Goal: Use online tool/utility: Utilize a website feature to perform a specific function

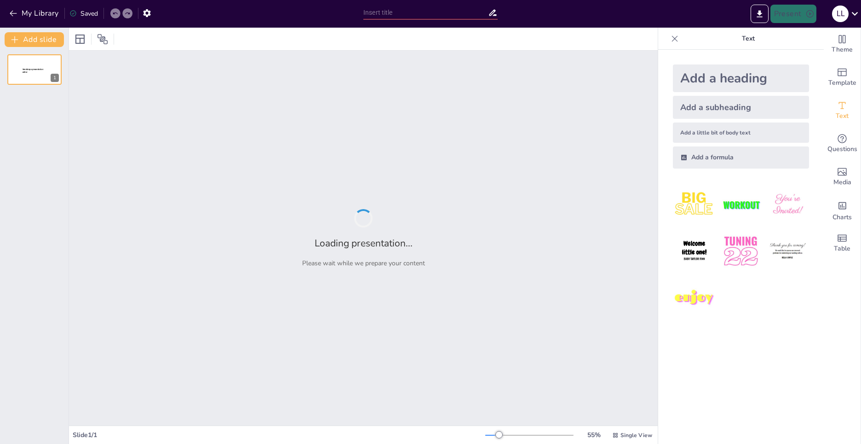
type input "Технологии автоматизированного сбора информации"
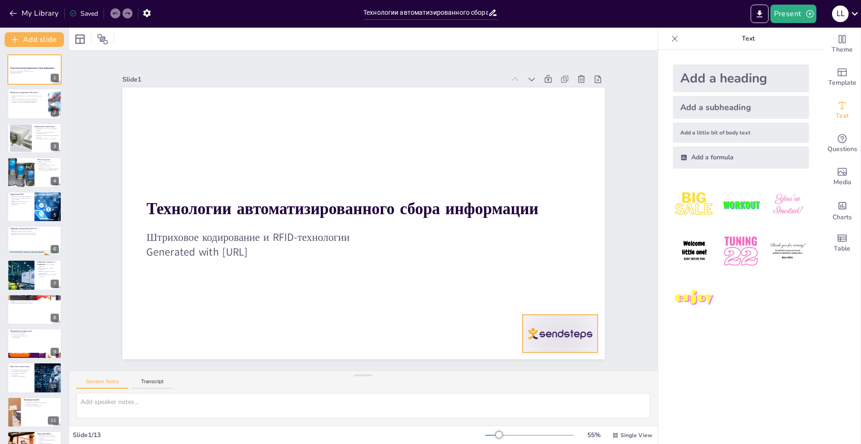
click at [364, 398] on div at bounding box center [331, 440] width 65 height 84
click at [466, 403] on icon at bounding box center [458, 411] width 16 height 16
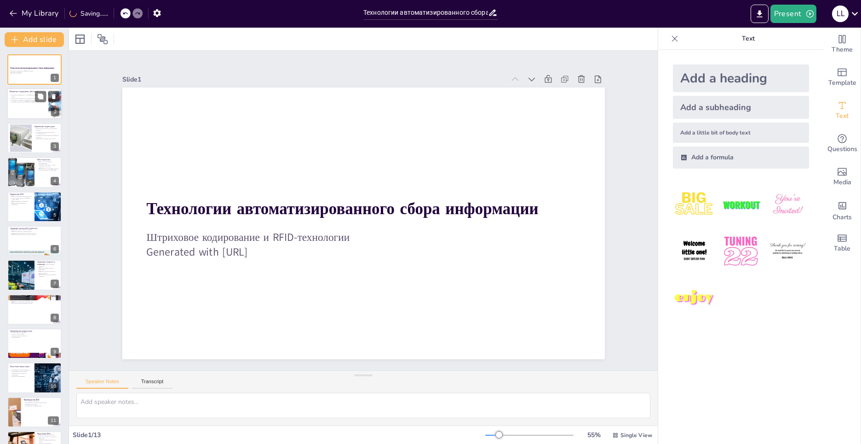
click at [39, 110] on div at bounding box center [34, 103] width 55 height 31
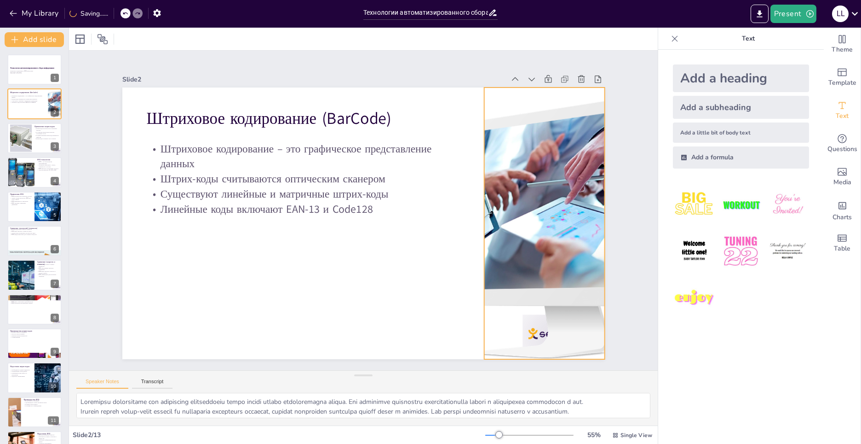
click at [527, 331] on div at bounding box center [407, 386] width 353 height 376
click at [527, 331] on div at bounding box center [514, 312] width 402 height 388
click at [503, 209] on div at bounding box center [338, 30] width 329 height 357
click at [27, 129] on div at bounding box center [21, 138] width 40 height 28
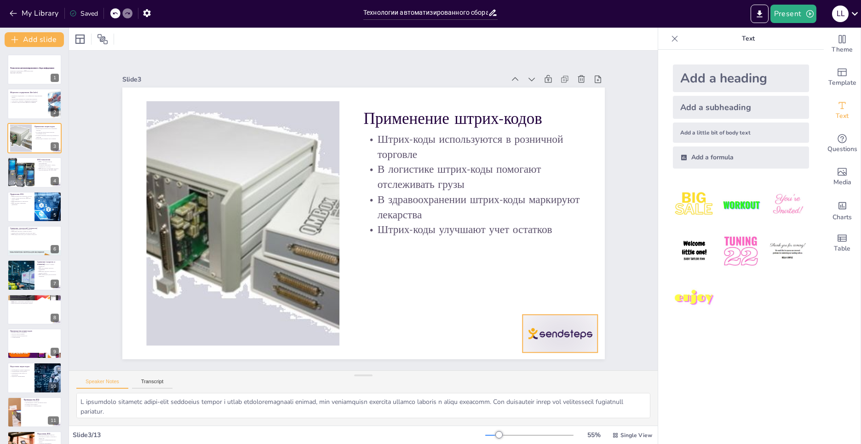
click at [364, 398] on div at bounding box center [331, 440] width 65 height 84
click at [352, 424] on icon at bounding box center [345, 431] width 14 height 14
click at [42, 179] on div at bounding box center [34, 171] width 55 height 31
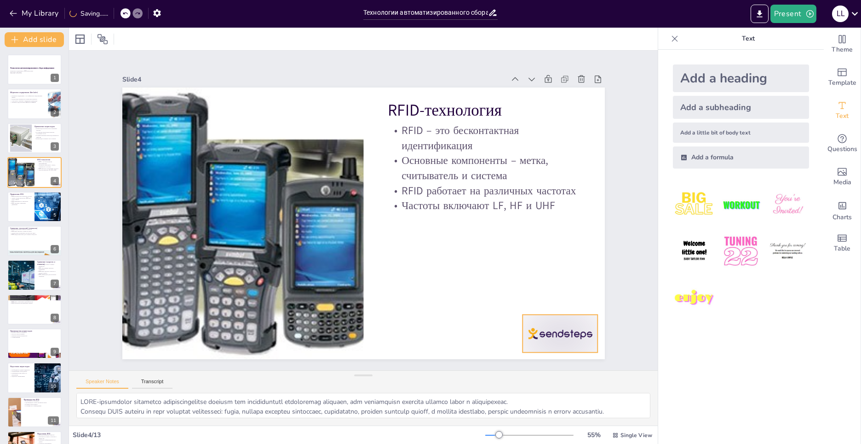
click at [514, 380] on div at bounding box center [472, 415] width 84 height 70
click at [243, 386] on icon at bounding box center [237, 392] width 13 height 13
click at [37, 210] on div at bounding box center [48, 206] width 47 height 31
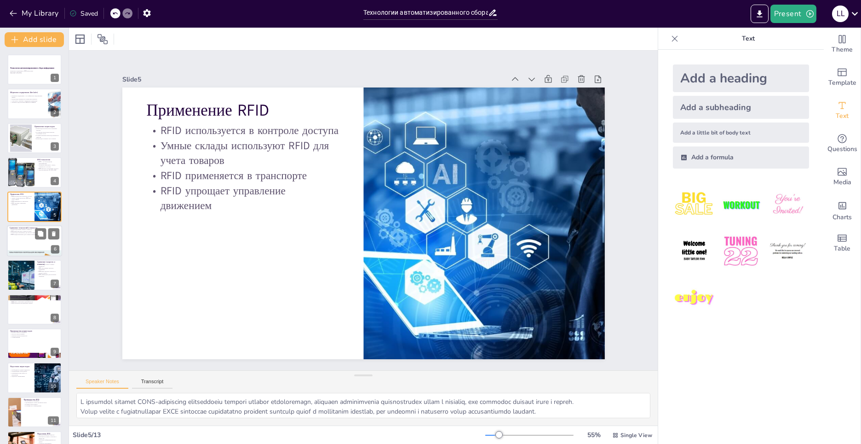
click at [41, 239] on div at bounding box center [34, 240] width 55 height 31
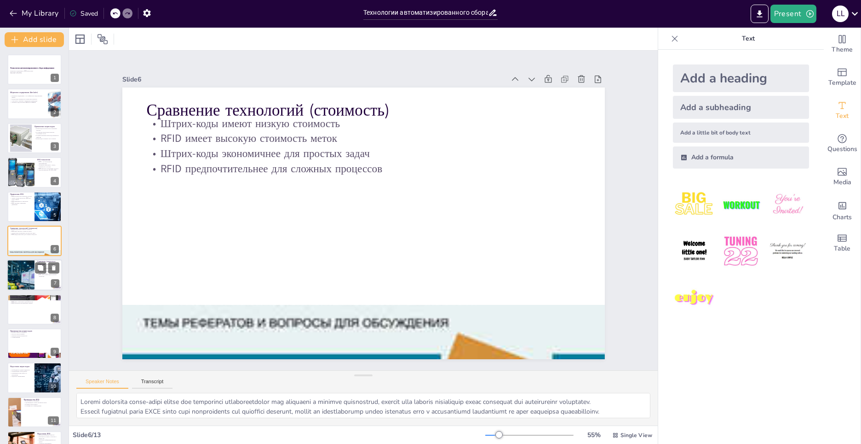
click at [39, 282] on div at bounding box center [34, 275] width 55 height 31
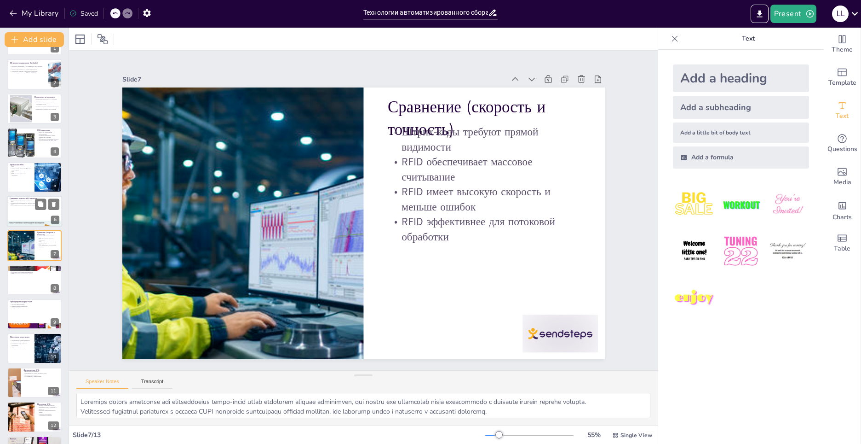
click at [29, 214] on div at bounding box center [34, 211] width 55 height 31
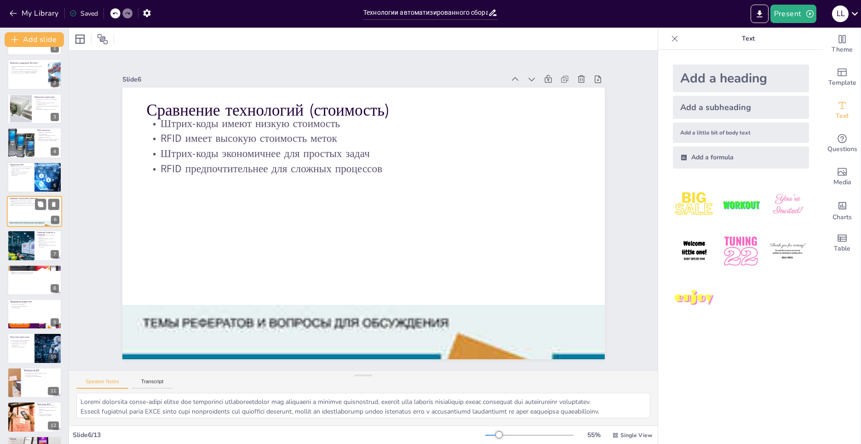
scroll to position [0, 0]
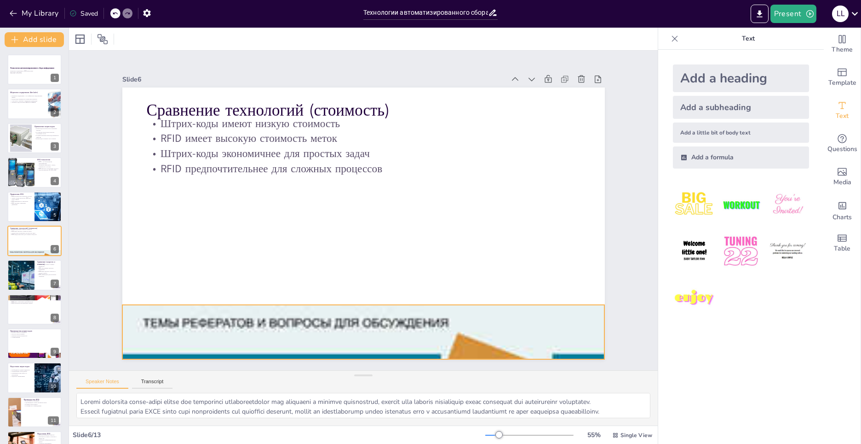
click at [241, 318] on div at bounding box center [313, 321] width 719 height 822
click at [347, 288] on icon at bounding box center [339, 282] width 15 height 15
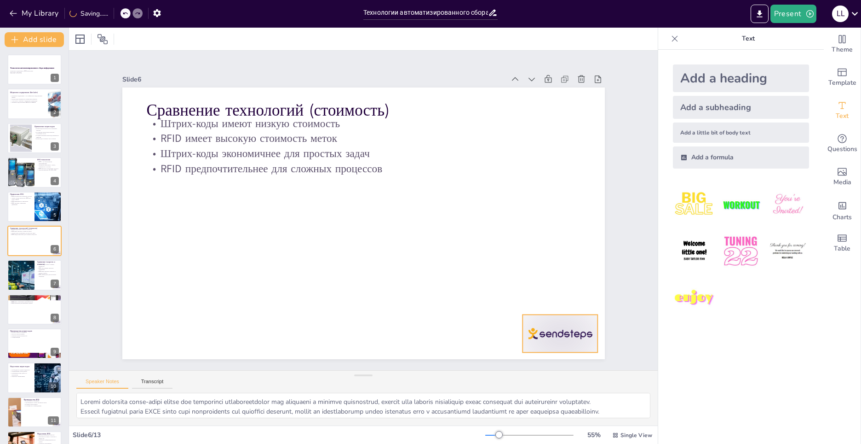
click at [391, 400] on div at bounding box center [355, 442] width 70 height 84
click at [558, 121] on icon at bounding box center [564, 116] width 12 height 12
click at [34, 279] on div at bounding box center [20, 275] width 31 height 31
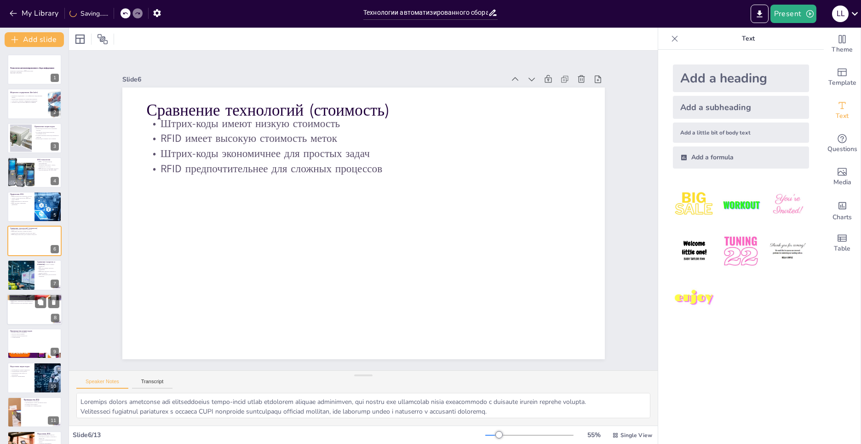
scroll to position [29, 0]
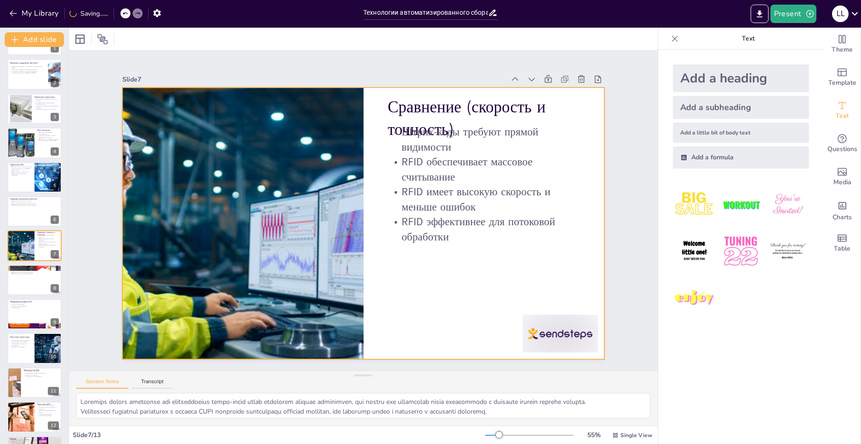
click at [468, 394] on div at bounding box center [427, 433] width 81 height 79
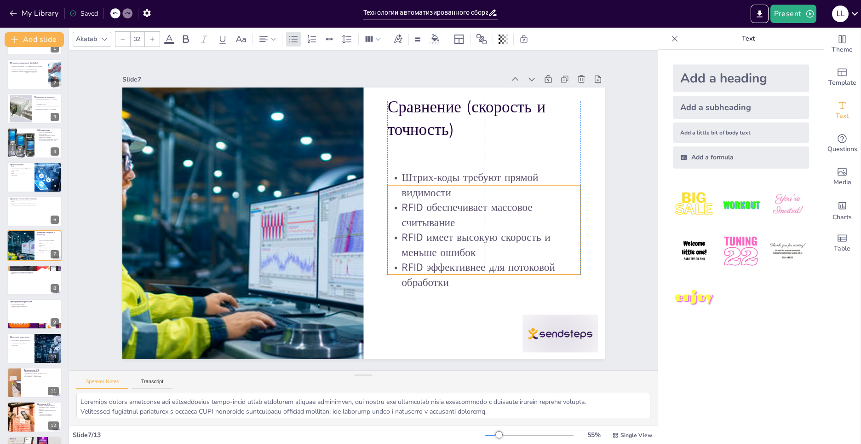
drag, startPoint x: 472, startPoint y: 167, endPoint x: 473, endPoint y: 205, distance: 37.7
click at [473, 205] on p "RFID обеспечивает массовое считывание" at bounding box center [480, 239] width 195 height 69
click at [515, 380] on div at bounding box center [473, 415] width 84 height 70
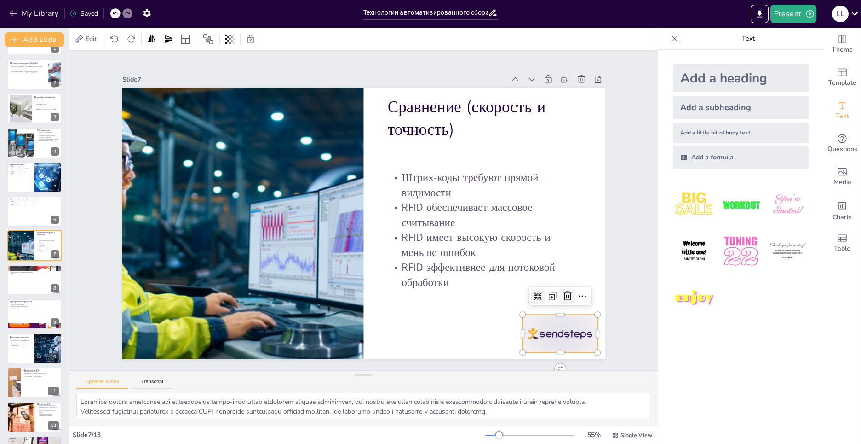
click at [560, 312] on icon at bounding box center [557, 317] width 9 height 10
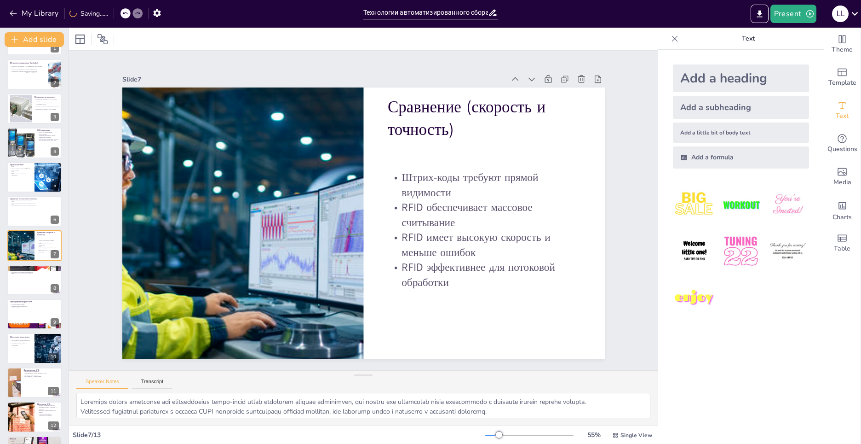
click at [40, 295] on div "Технологии автоматизированного сбора информации Штриховое кодирование и RFID-те…" at bounding box center [34, 245] width 69 height 441
click at [35, 288] on div at bounding box center [34, 279] width 55 height 31
type textarea "Loremipsum dolor-sitam consec ad elitseddoei tem incidi utlaboreet dolore magna…"
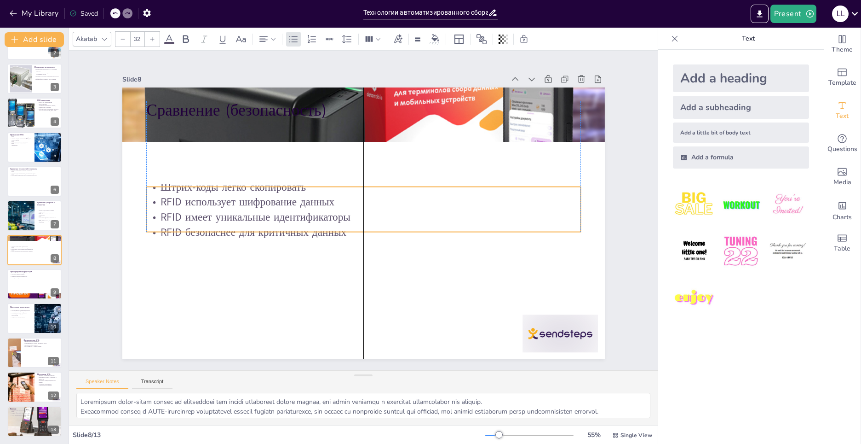
drag, startPoint x: 332, startPoint y: 144, endPoint x: 312, endPoint y: 184, distance: 44.9
click at [329, 204] on p "RFID имеет уникальные идентификаторы" at bounding box center [359, 215] width 333 height 302
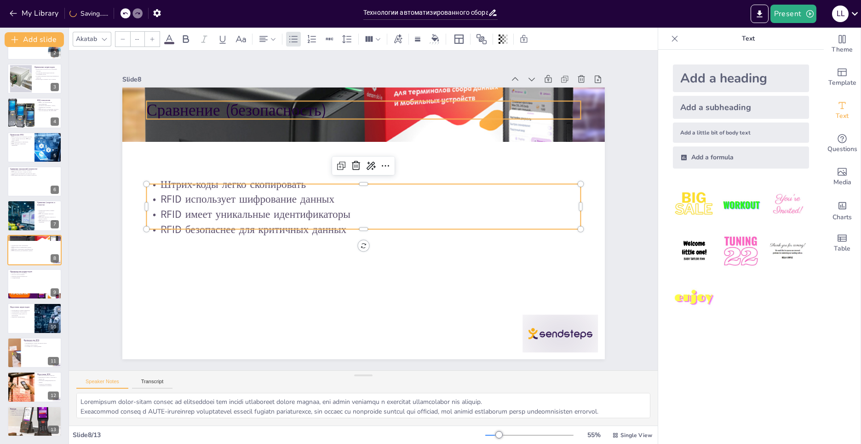
type input "48"
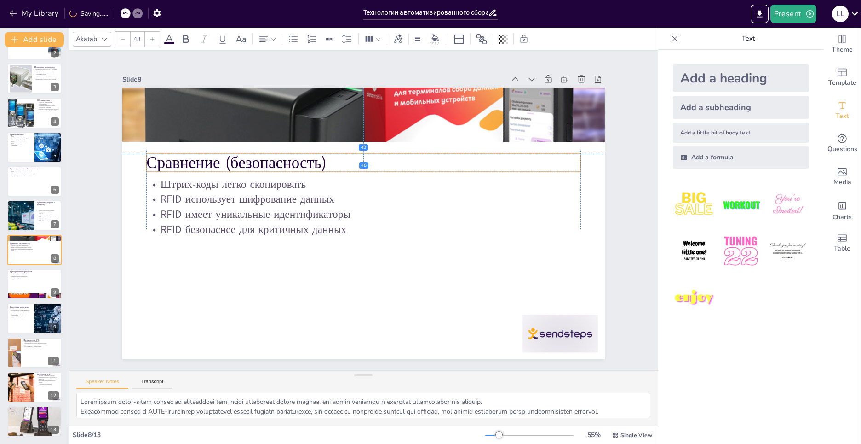
drag, startPoint x: 258, startPoint y: 111, endPoint x: 258, endPoint y: 161, distance: 49.2
click at [258, 161] on p "Сравнение (безопасность)" at bounding box center [398, 179] width 307 height 338
click at [364, 398] on div at bounding box center [331, 440] width 65 height 84
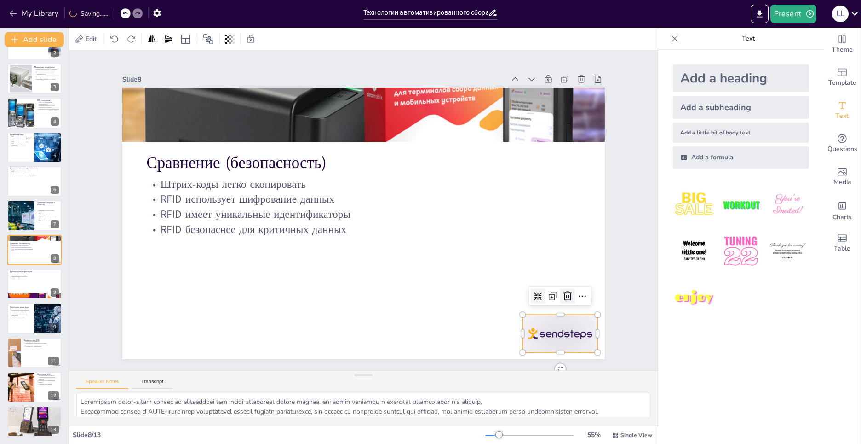
click at [552, 330] on icon at bounding box center [545, 336] width 13 height 13
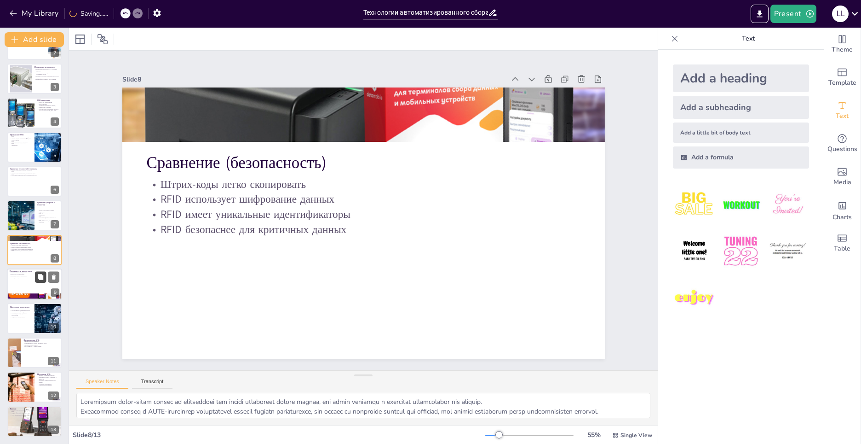
click at [35, 282] on button at bounding box center [40, 276] width 11 height 11
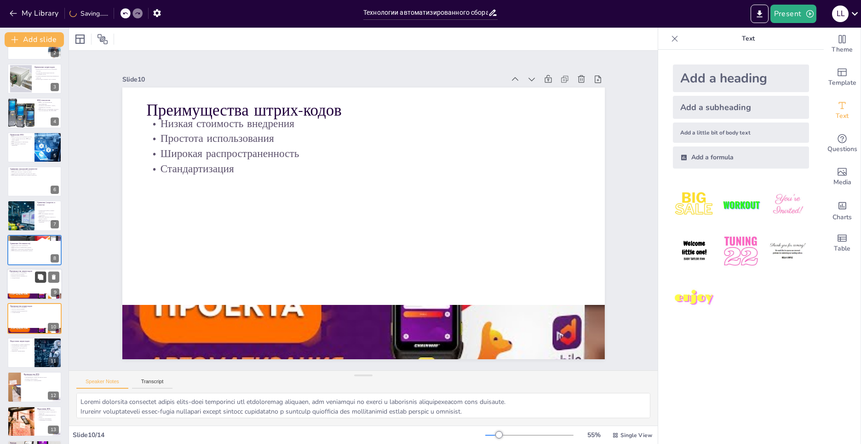
scroll to position [93, 0]
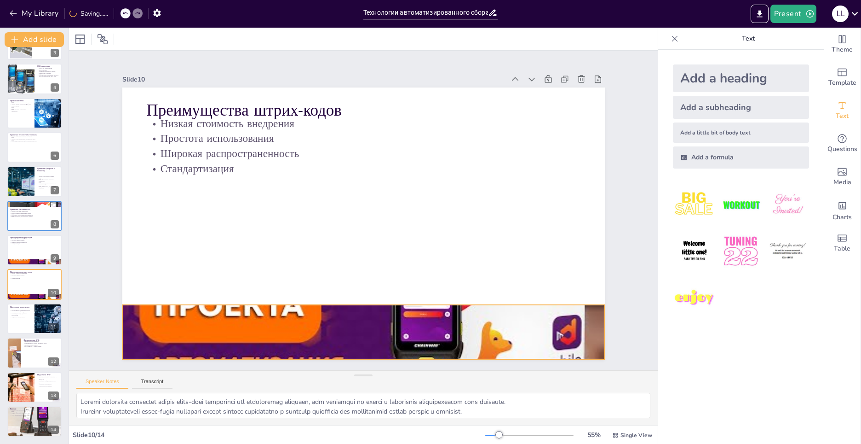
click at [257, 317] on div at bounding box center [282, 301] width 601 height 592
click at [347, 281] on icon at bounding box center [339, 282] width 15 height 15
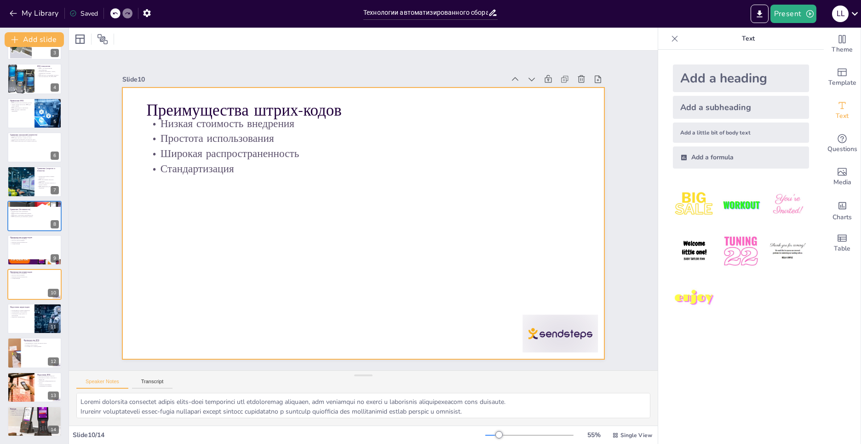
click at [536, 370] on div at bounding box center [493, 402] width 84 height 65
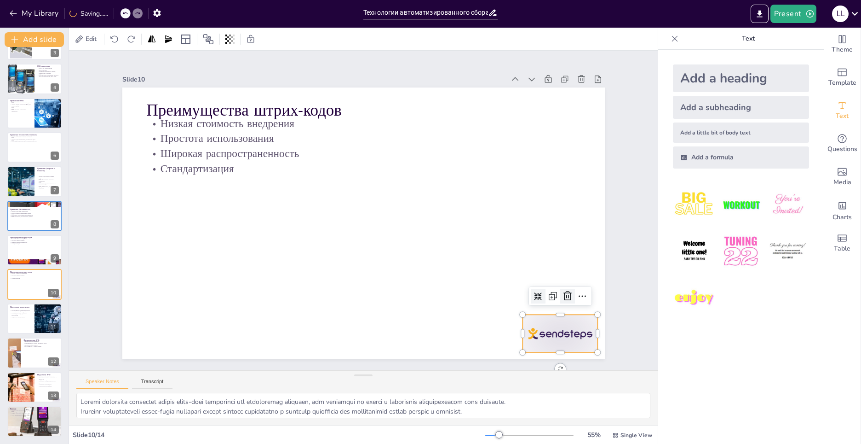
click at [537, 349] on icon at bounding box center [531, 354] width 11 height 11
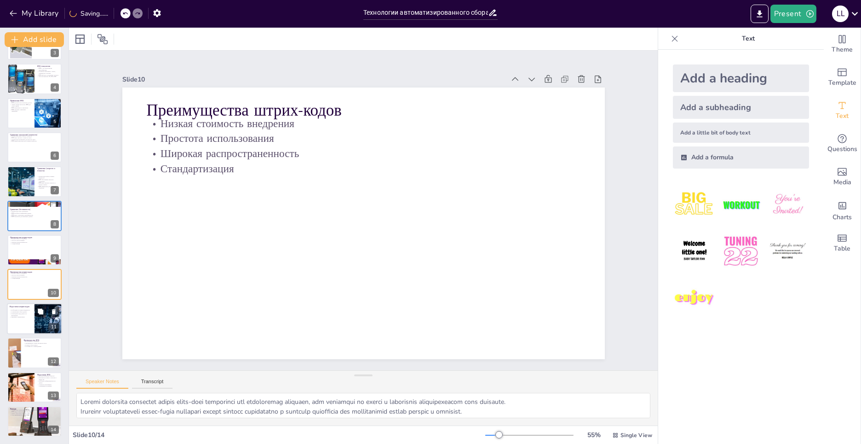
click at [40, 322] on div at bounding box center [48, 318] width 48 height 31
type textarea "Loremipsumdol sitame consectet adi elitseddoe tempo-incid utlab etdolorem aliqu…"
